Goal: Find specific page/section: Find specific page/section

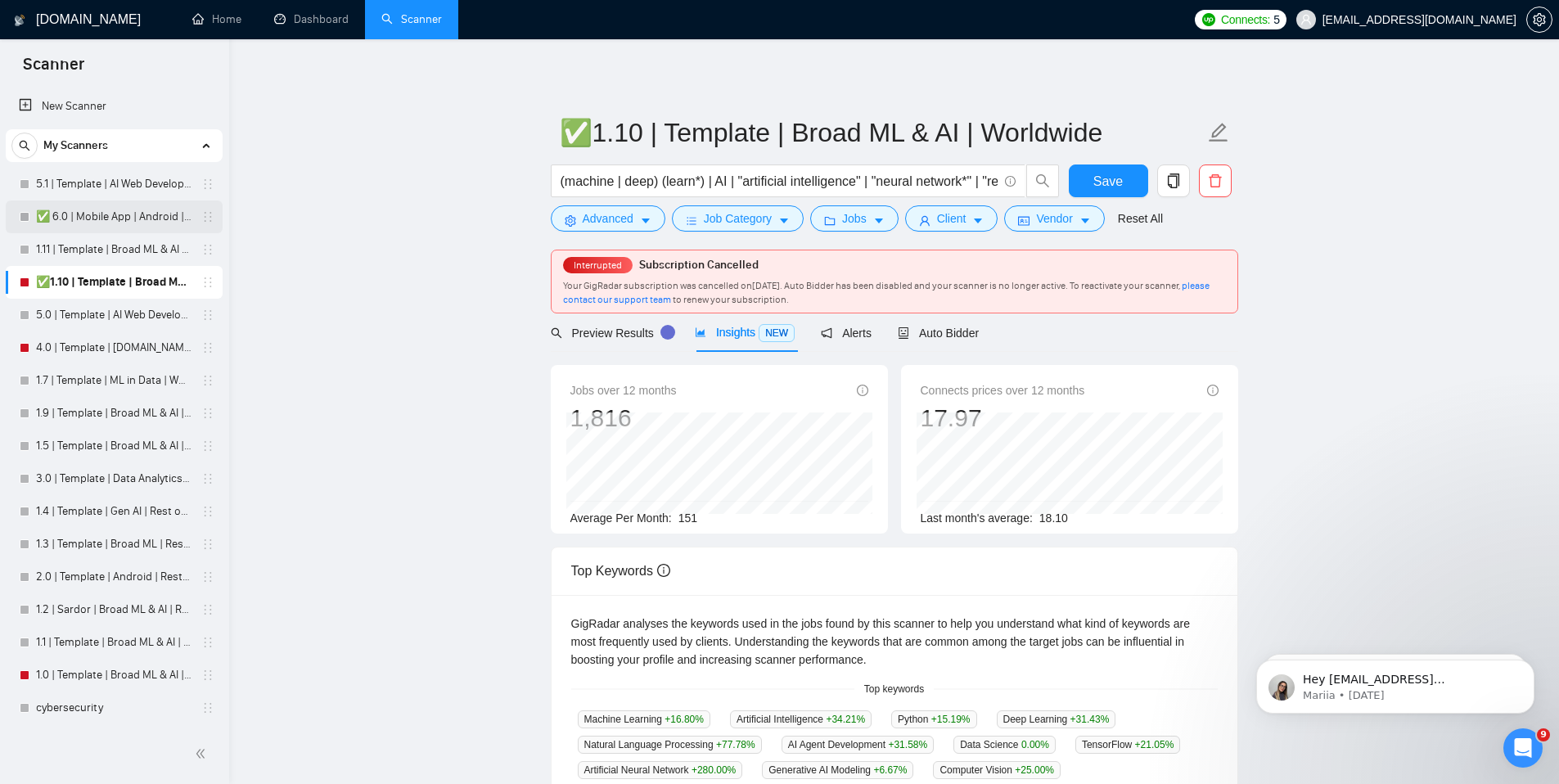
click at [89, 213] on link "✅ 6.0 | Mobile App | Android | Worldwide" at bounding box center [113, 217] width 155 height 33
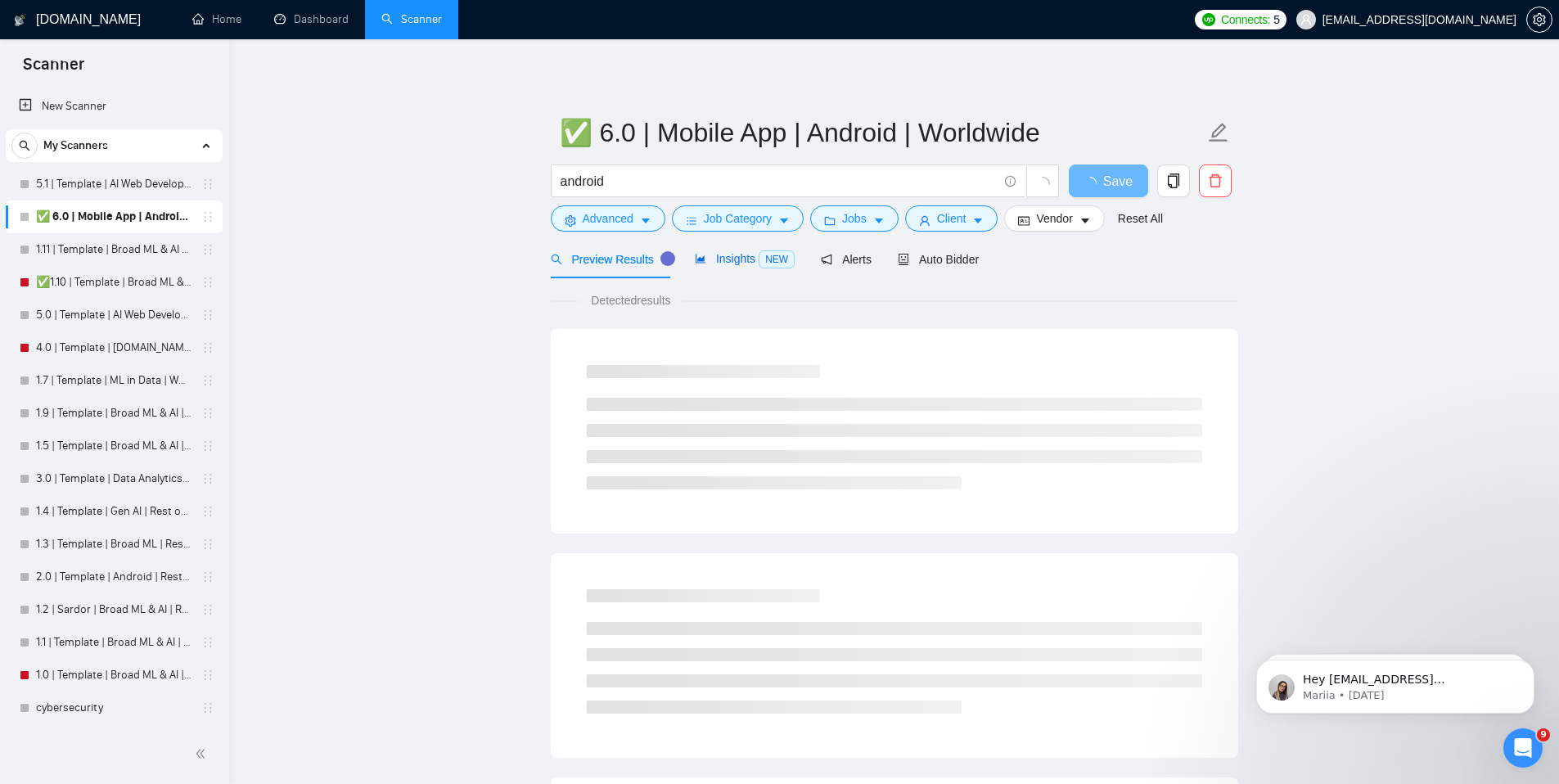
click at [731, 254] on span "Insights NEW" at bounding box center [745, 259] width 100 height 13
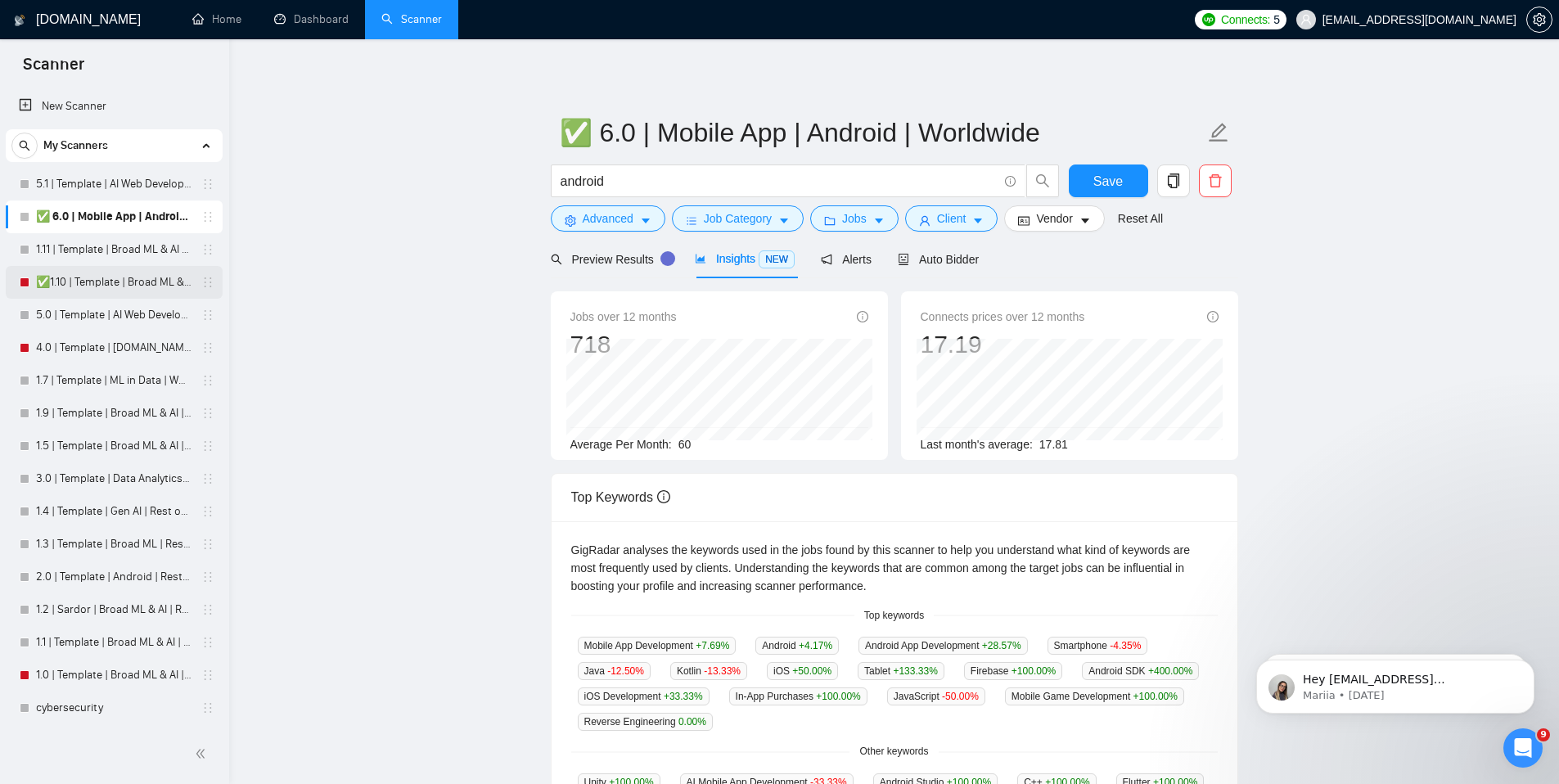
click at [80, 296] on link "✅1.10 | Template | Broad ML & AI | Worldwide" at bounding box center [113, 282] width 155 height 33
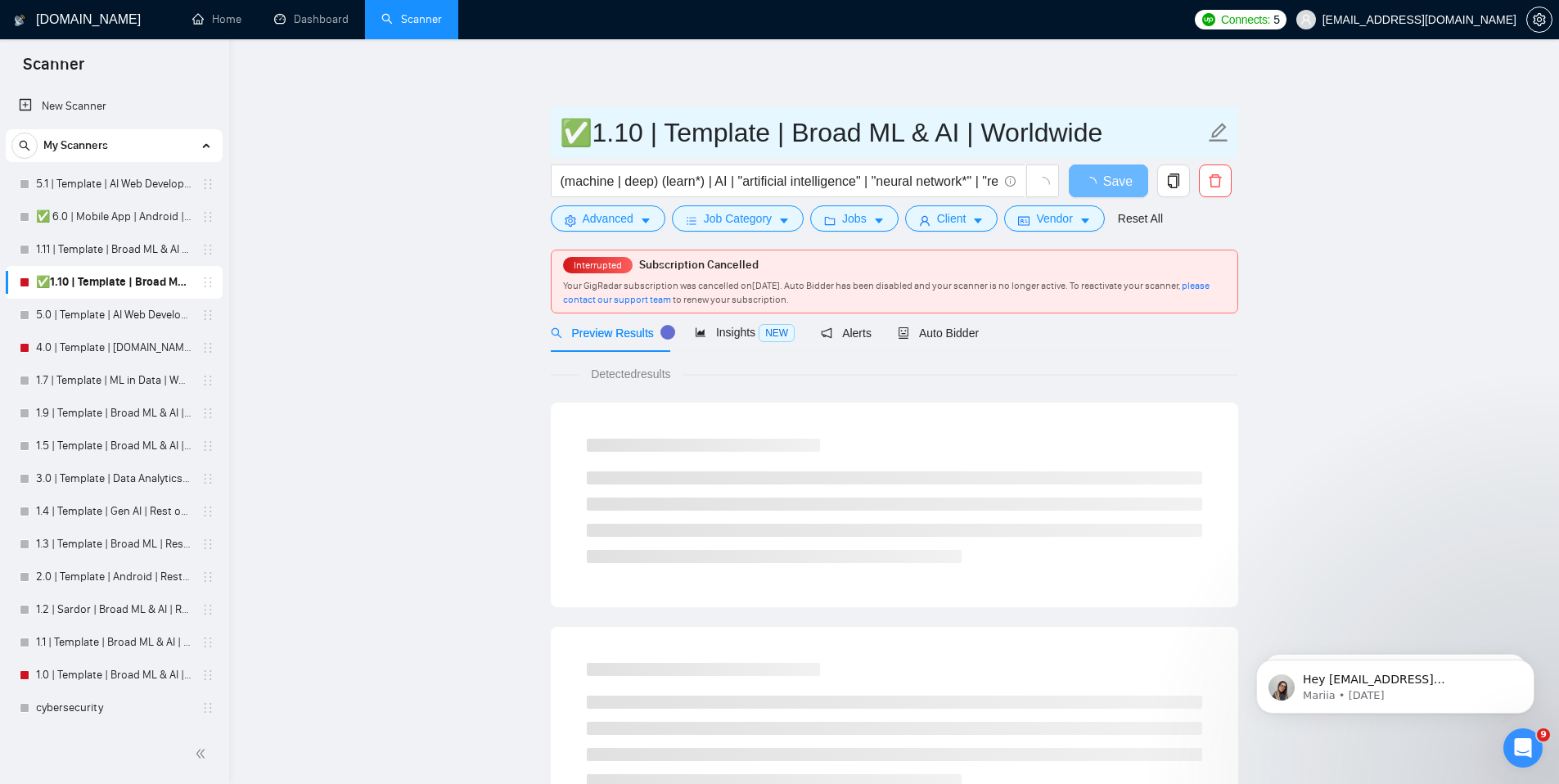
click at [588, 133] on input "✅1.10 | Template | Broad ML & AI | Worldwide" at bounding box center [882, 132] width 645 height 40
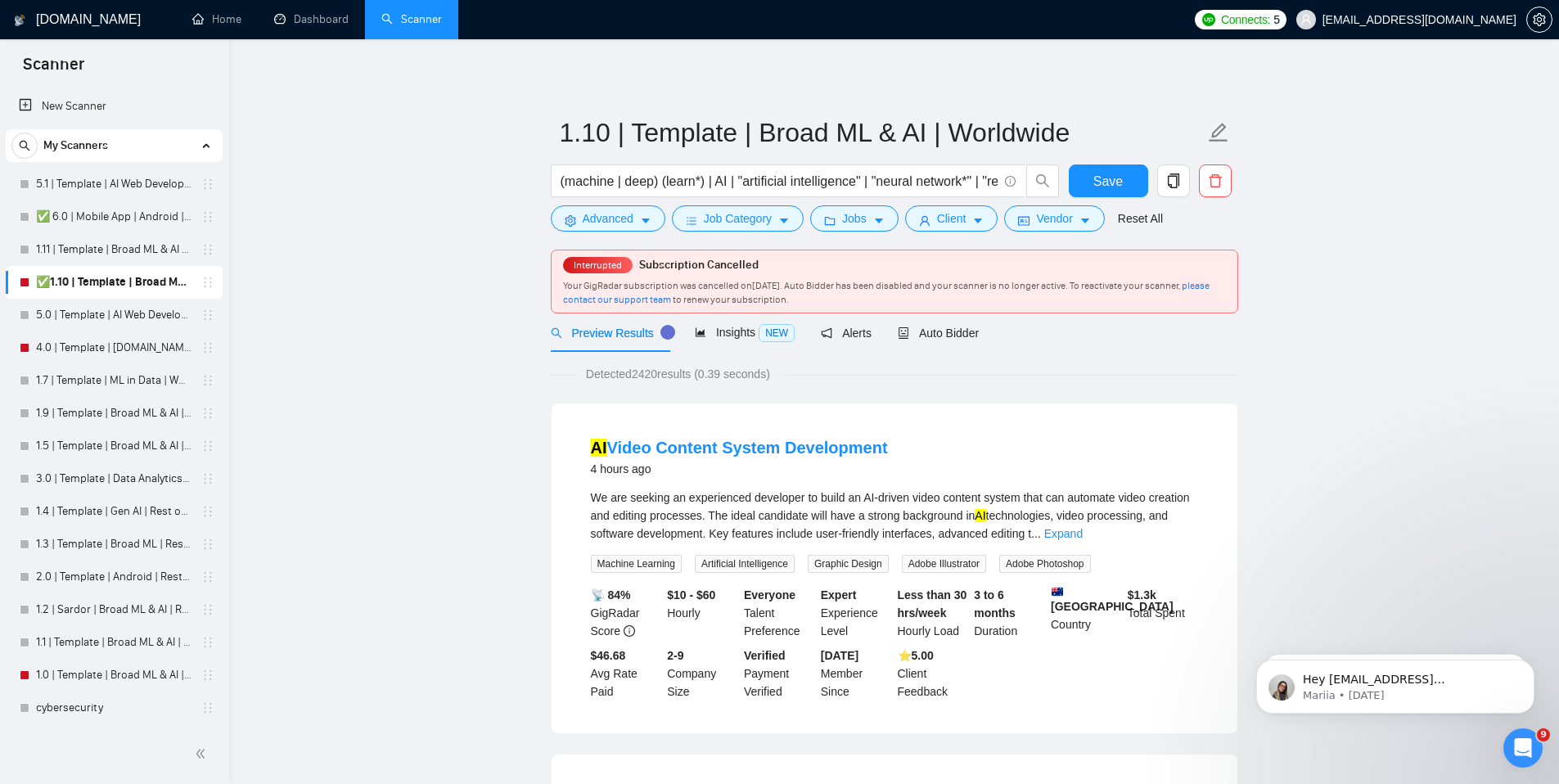
click at [1098, 183] on span "Save" at bounding box center [1108, 181] width 30 height 20
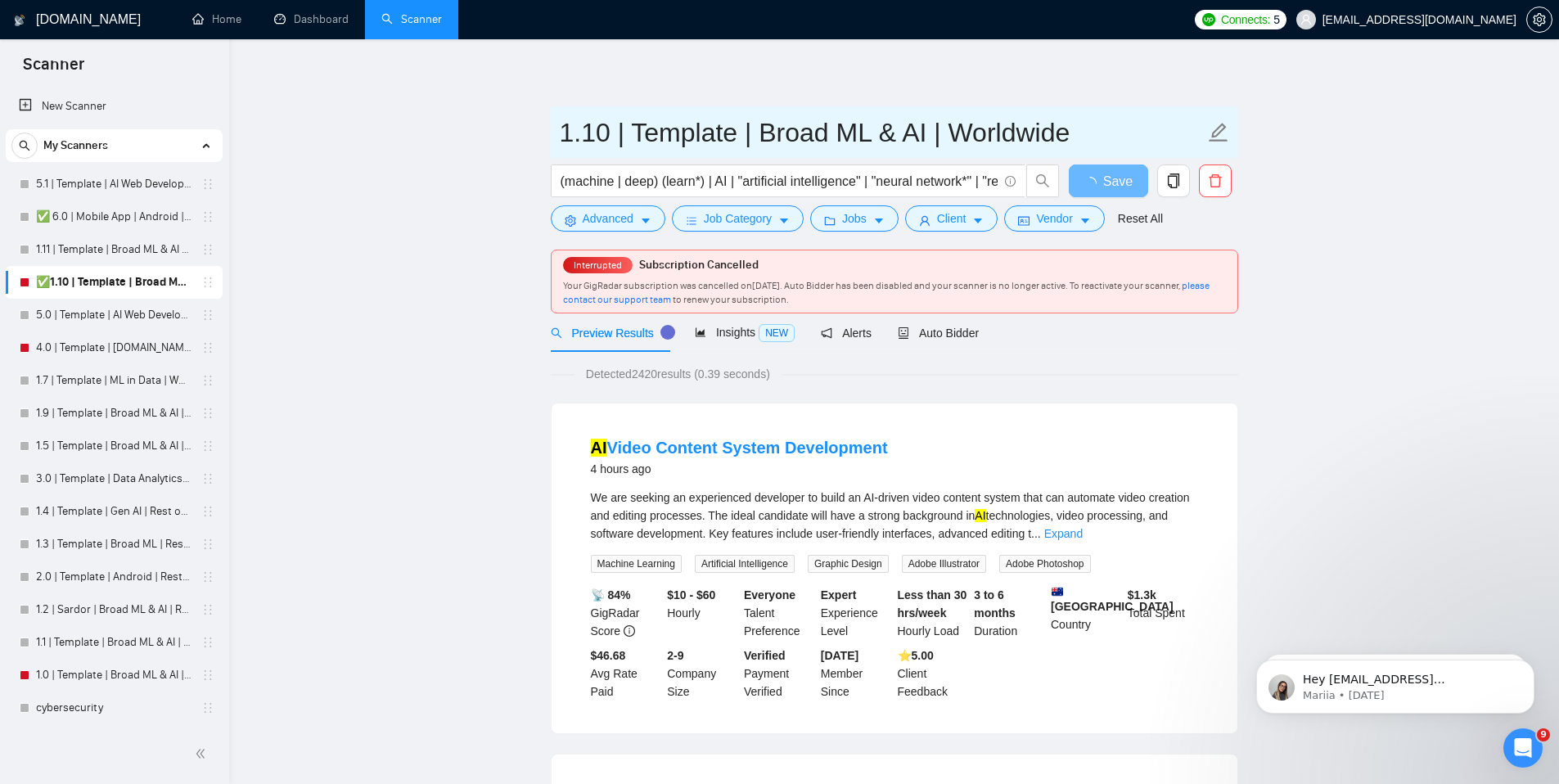
click at [562, 133] on input "1.10 | Template | Broad ML & AI | Worldwide" at bounding box center [882, 132] width 645 height 40
type input "✅ 1.10 | Template | Broad ML & AI | Worldwide"
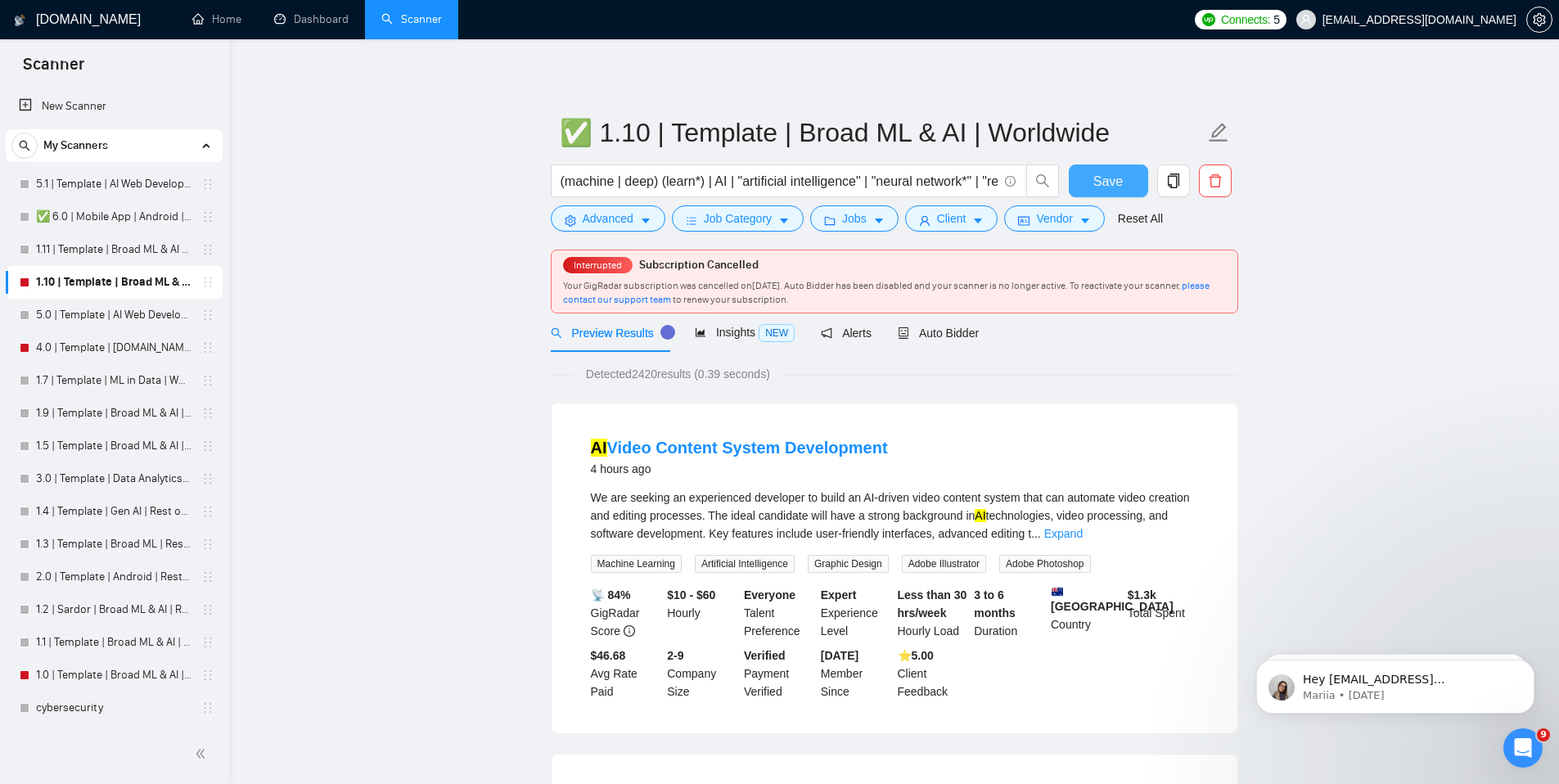
click at [1112, 179] on span "Save" at bounding box center [1108, 181] width 30 height 20
click at [124, 243] on link "1.11 | Template | Broad ML & AI | [GEOGRAPHIC_DATA] Only" at bounding box center [113, 249] width 155 height 33
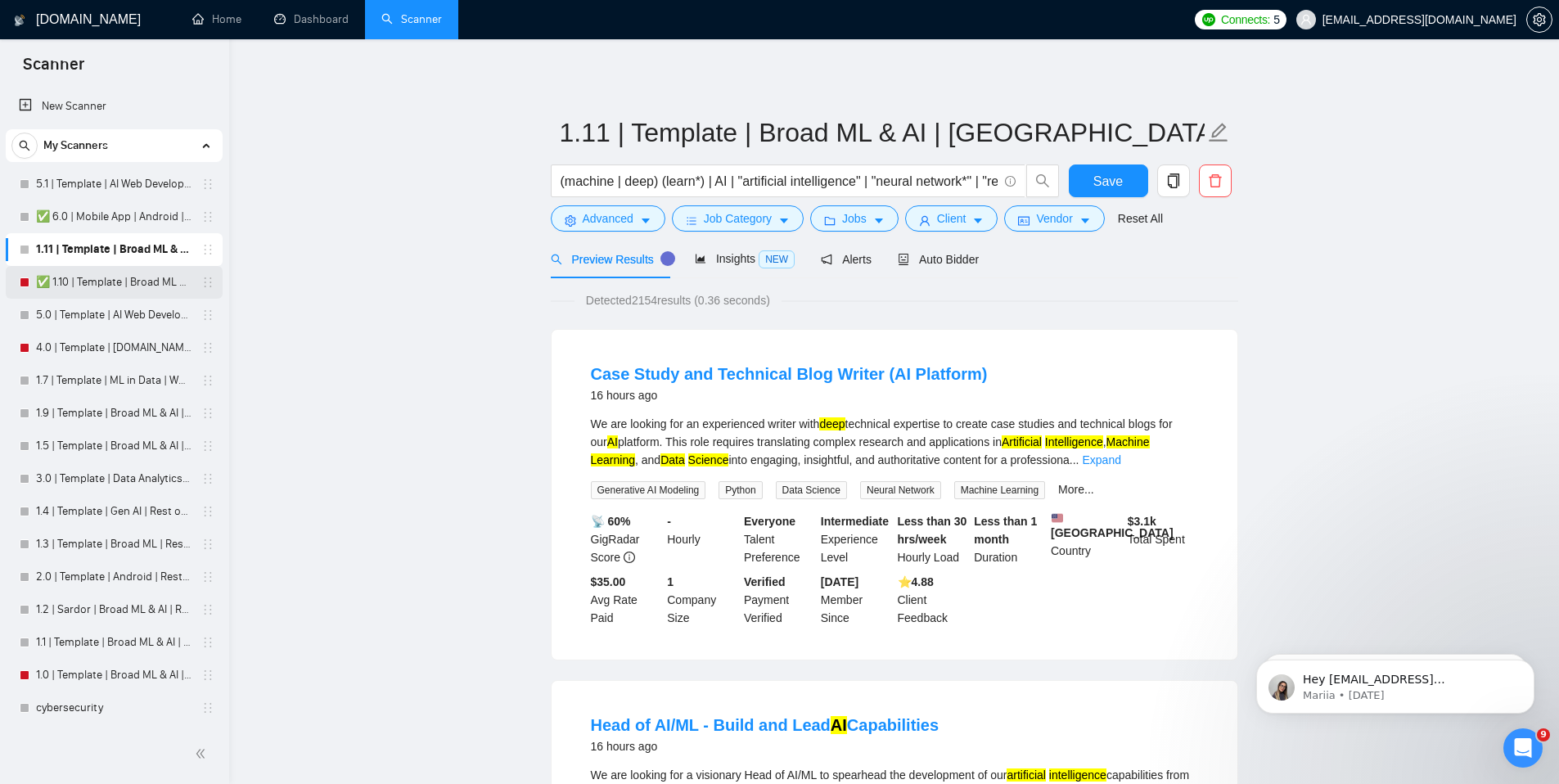
click at [118, 274] on link "✅ 1.10 | Template | Broad ML & AI | Worldwide" at bounding box center [113, 282] width 155 height 33
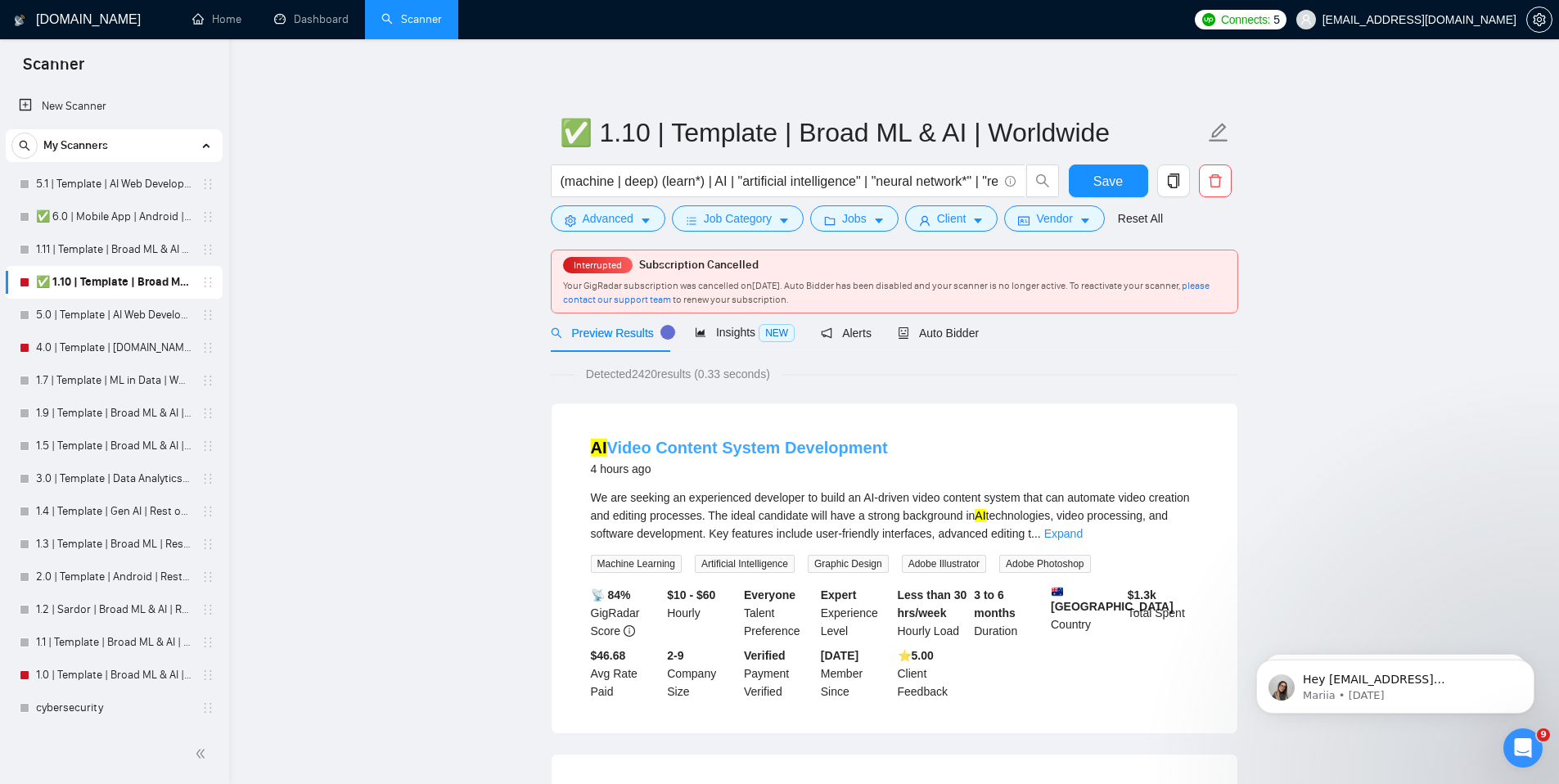
click at [785, 444] on link "AI Video Content System Development" at bounding box center [739, 447] width 297 height 18
